Goal: Task Accomplishment & Management: Manage account settings

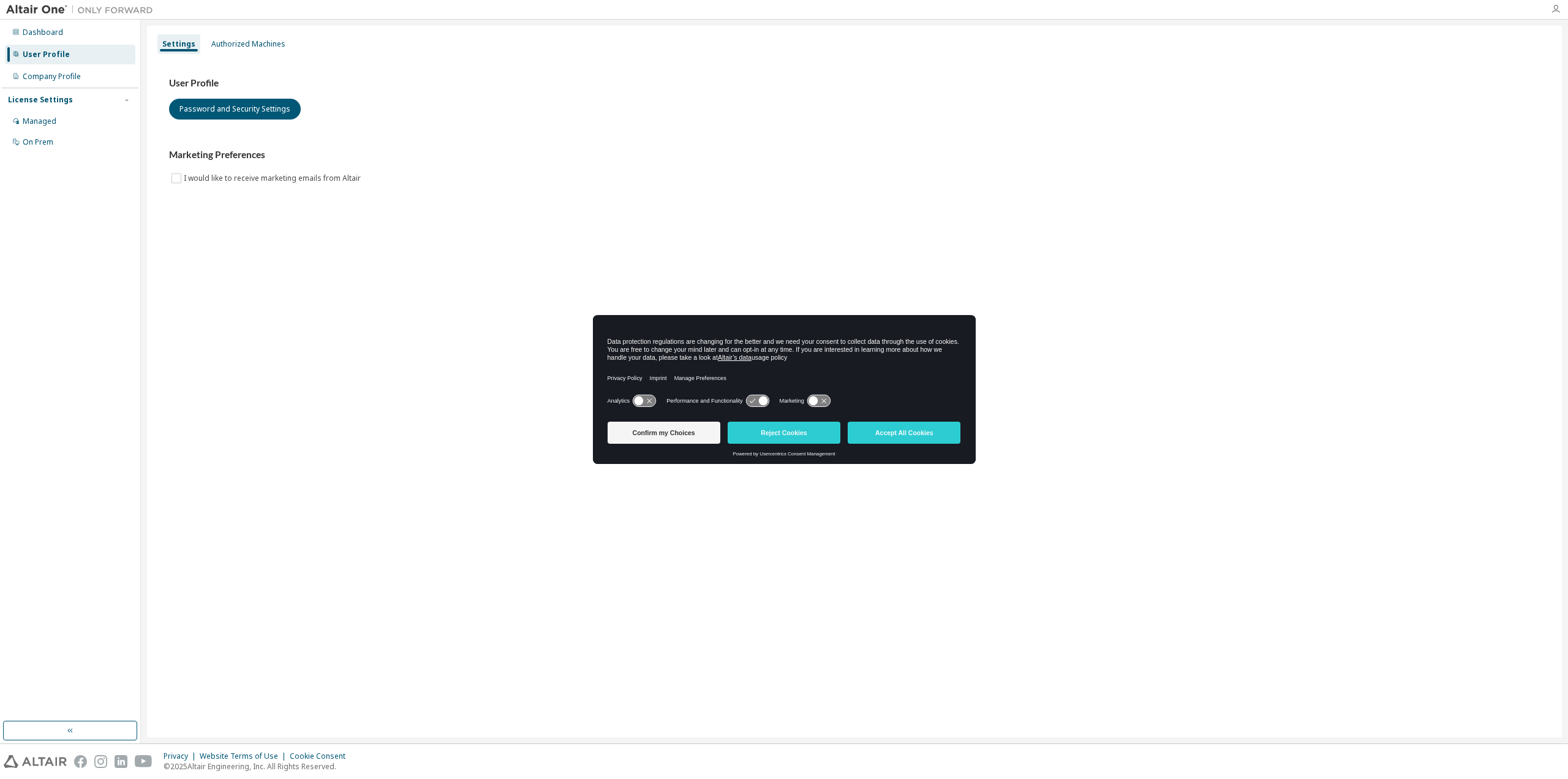
click at [1554, 11] on icon "button" at bounding box center [1555, 9] width 10 height 10
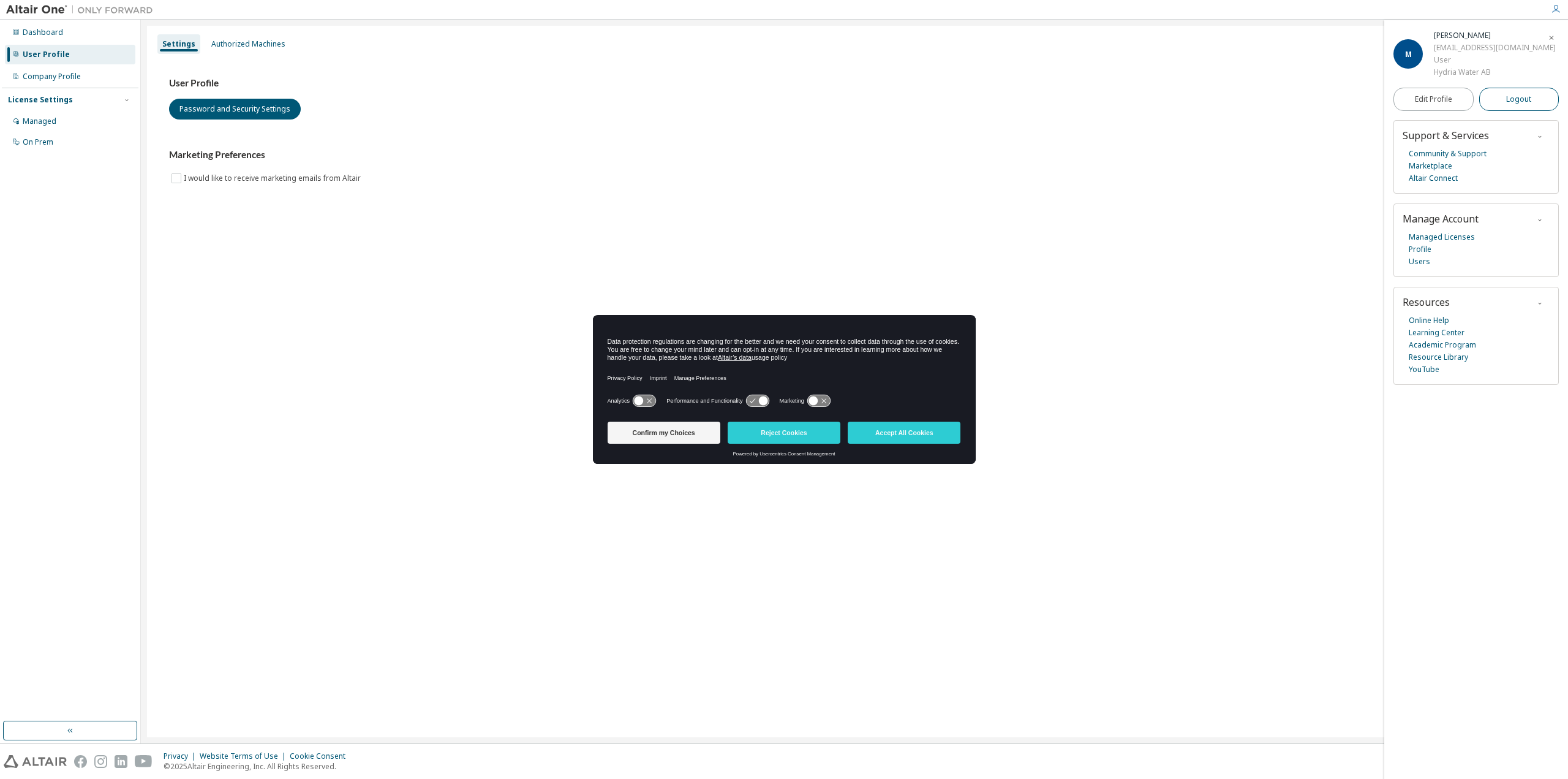
click at [1536, 111] on button "Logout" at bounding box center [1519, 99] width 80 height 23
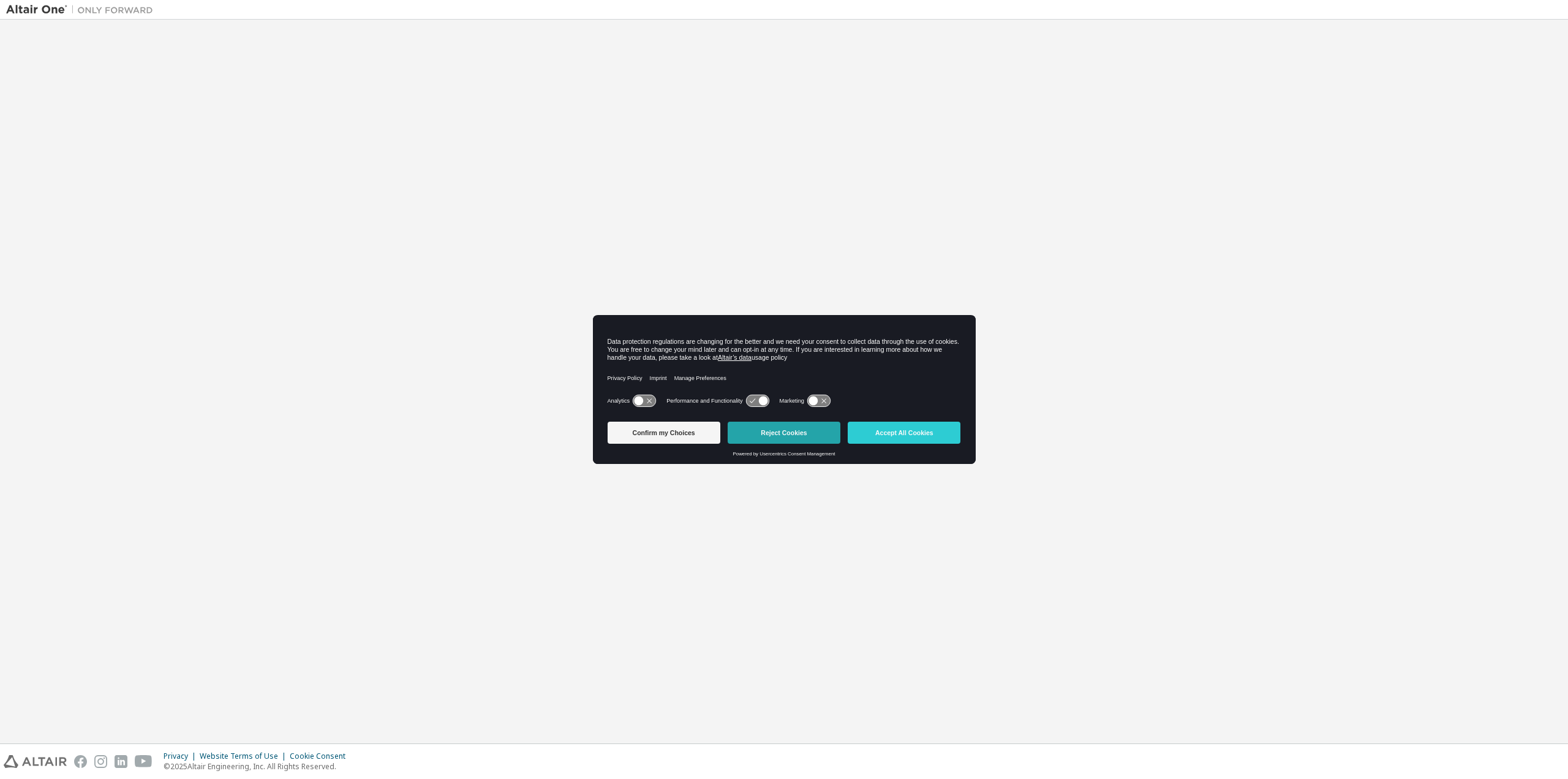
click at [787, 430] on button "Reject Cookies" at bounding box center [784, 432] width 113 height 22
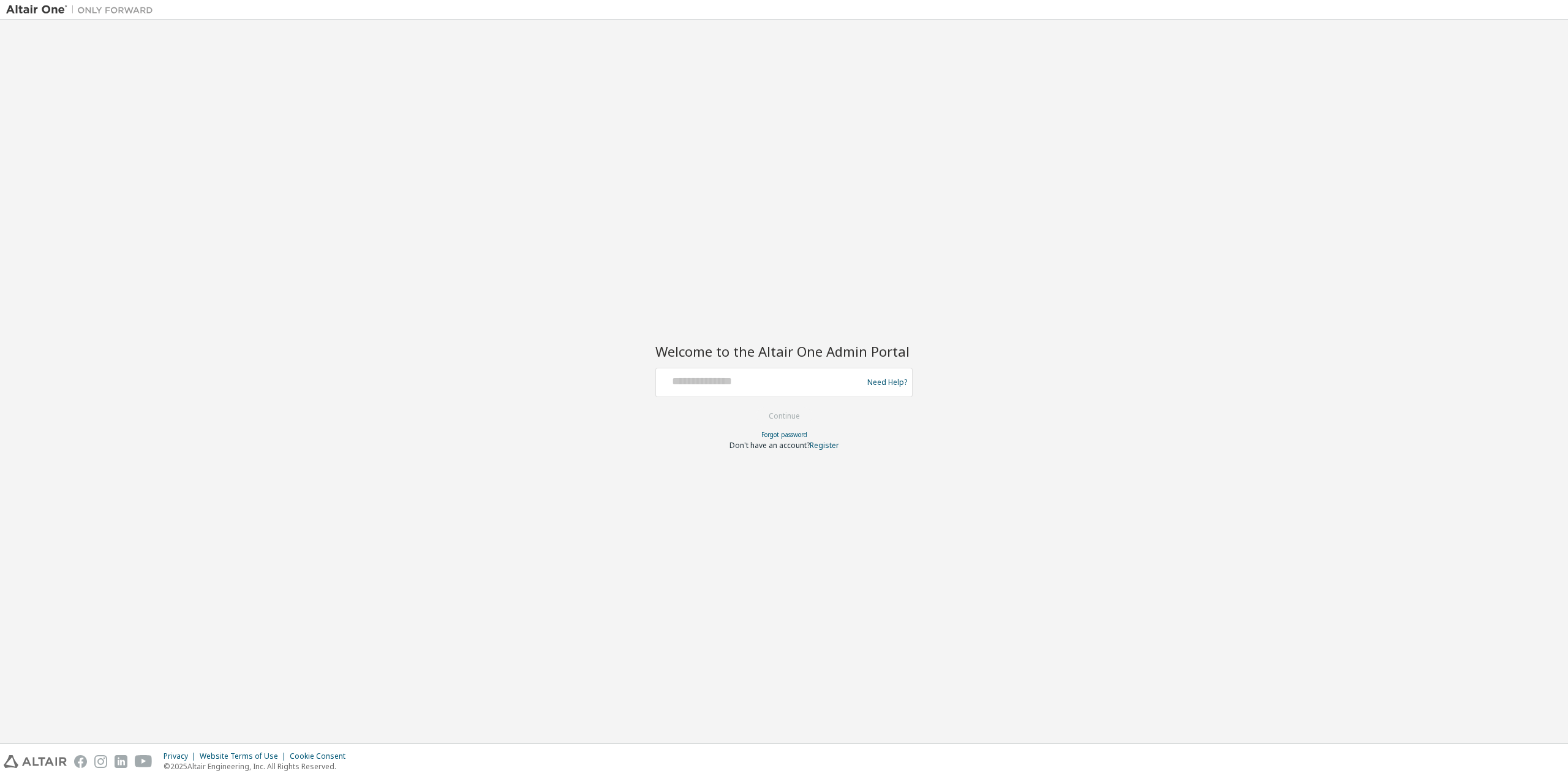
click at [752, 389] on div at bounding box center [761, 382] width 201 height 23
click at [743, 367] on div at bounding box center [784, 367] width 258 height 2
